Goal: Task Accomplishment & Management: Use online tool/utility

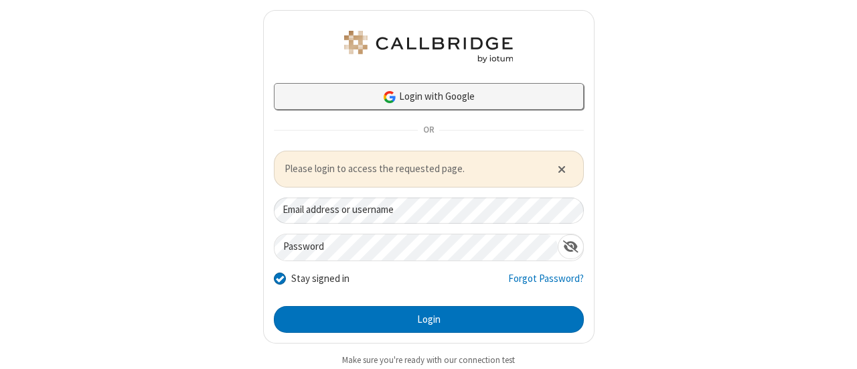
click at [449, 89] on link "Login with Google" at bounding box center [429, 96] width 310 height 27
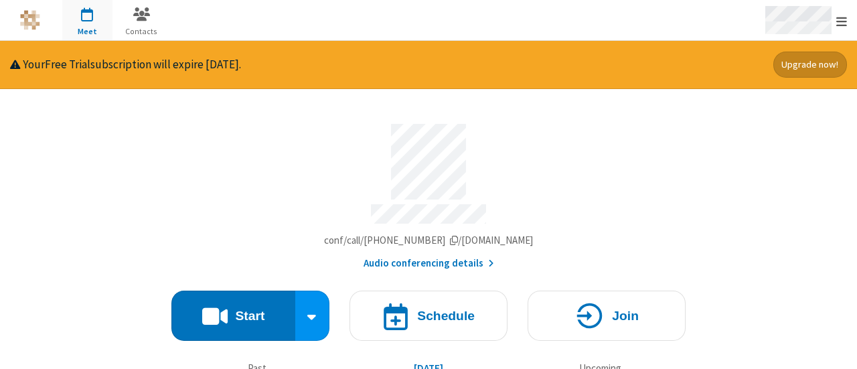
click at [834, 19] on div "Open menu" at bounding box center [805, 20] width 104 height 40
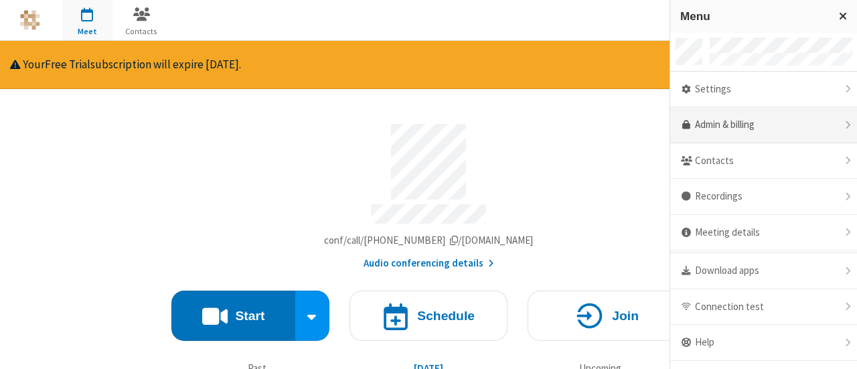
scroll to position [24, 0]
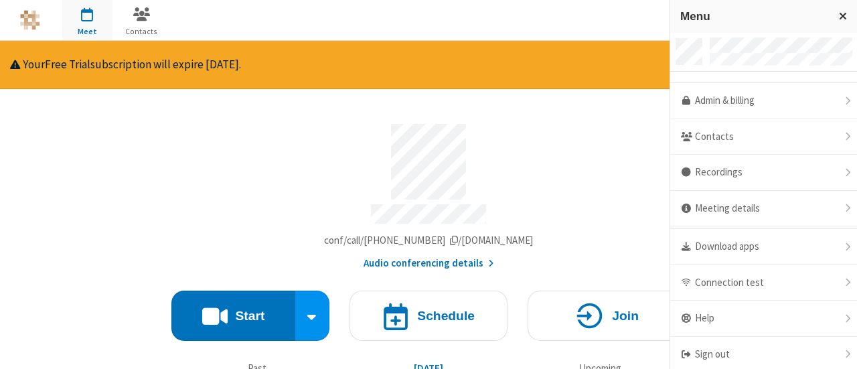
click at [582, 123] on section "Meeting link iotum-coherent-1018.callbridge.rocks/conf/call/1677885 Audio confe…" at bounding box center [428, 192] width 514 height 157
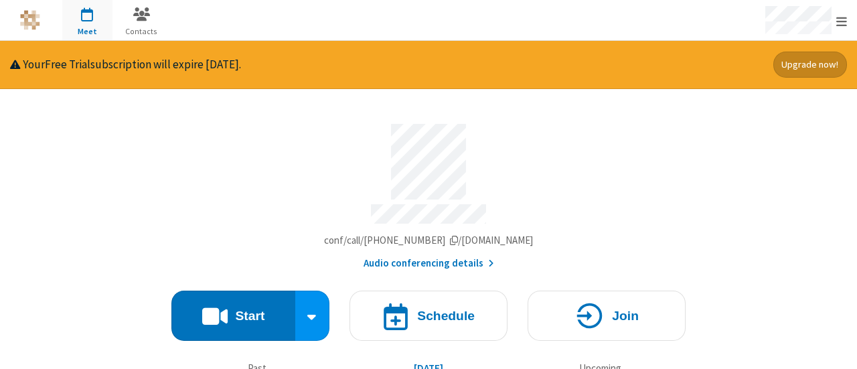
scroll to position [85, 0]
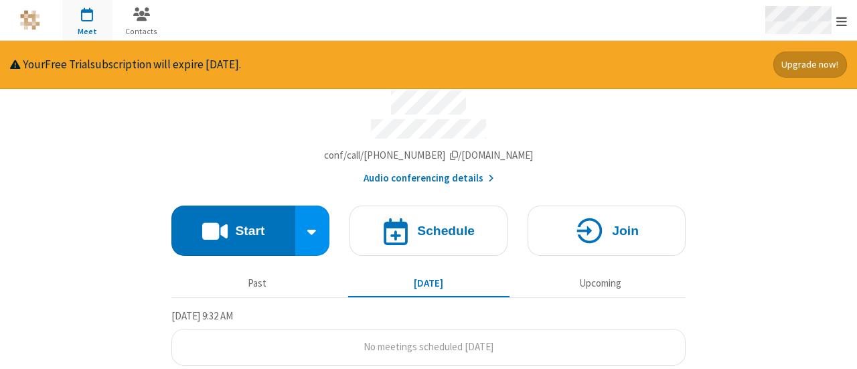
click at [837, 19] on span "Open menu" at bounding box center [841, 21] width 11 height 13
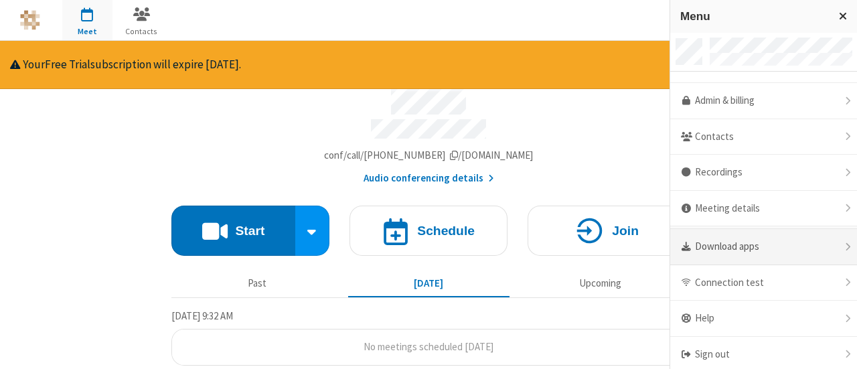
click at [782, 248] on div "Download apps" at bounding box center [763, 247] width 187 height 36
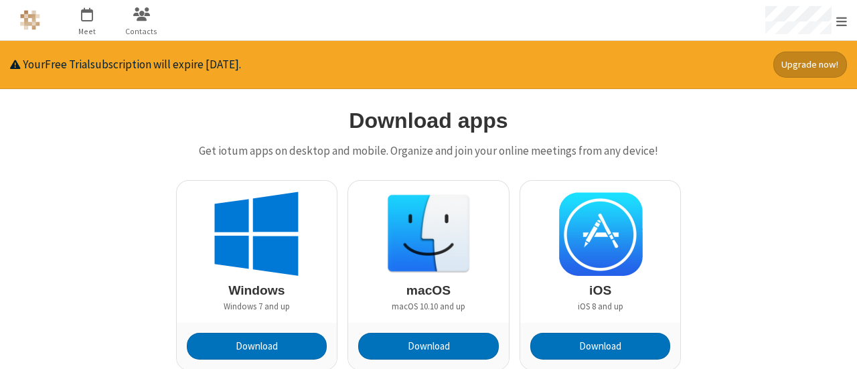
scroll to position [115, 0]
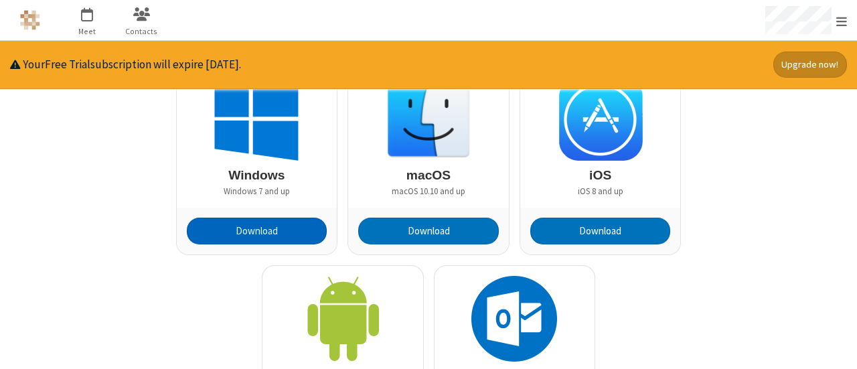
click at [256, 228] on button "Download" at bounding box center [257, 231] width 141 height 27
drag, startPoint x: 778, startPoint y: 1, endPoint x: 800, endPoint y: 169, distance: 169.5
click at [800, 169] on div "Download apps Get iotum apps on desktop and mobile. Organize and join your onli…" at bounding box center [428, 229] width 773 height 471
